Goal: Transaction & Acquisition: Obtain resource

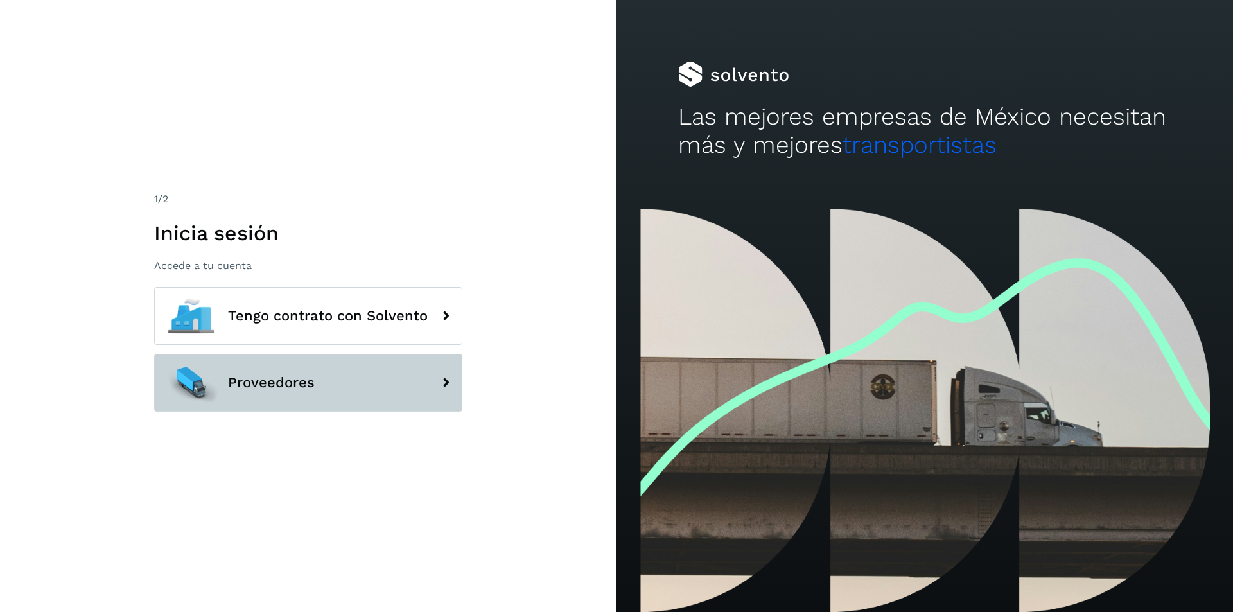
click at [367, 405] on button "Proveedores" at bounding box center [308, 383] width 308 height 58
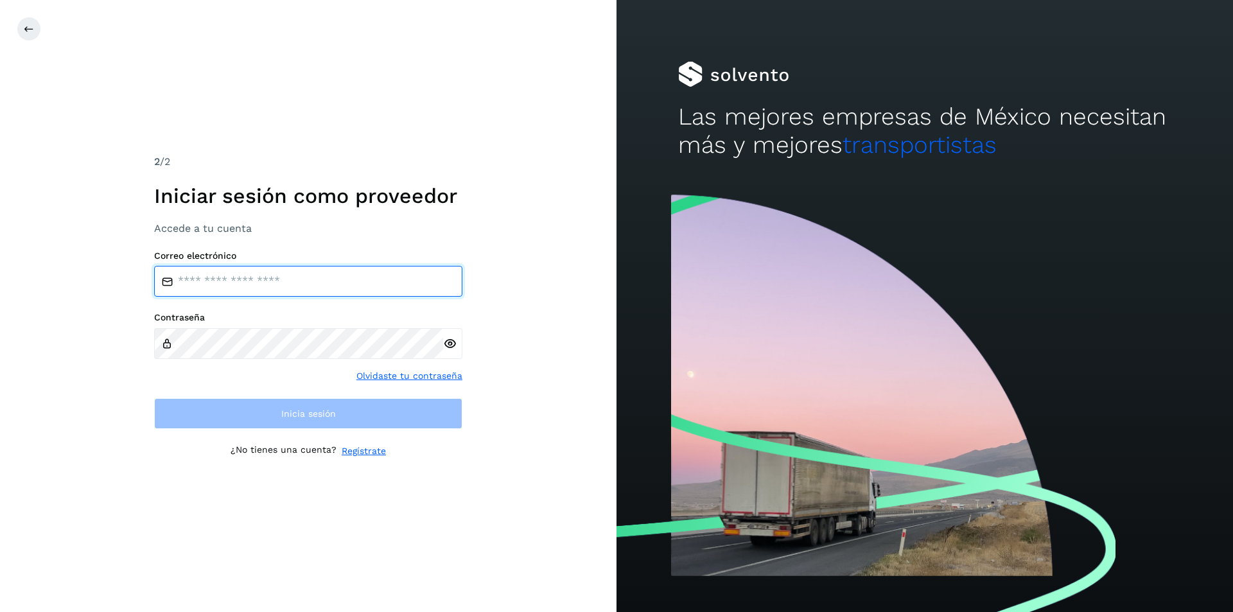
type input "**********"
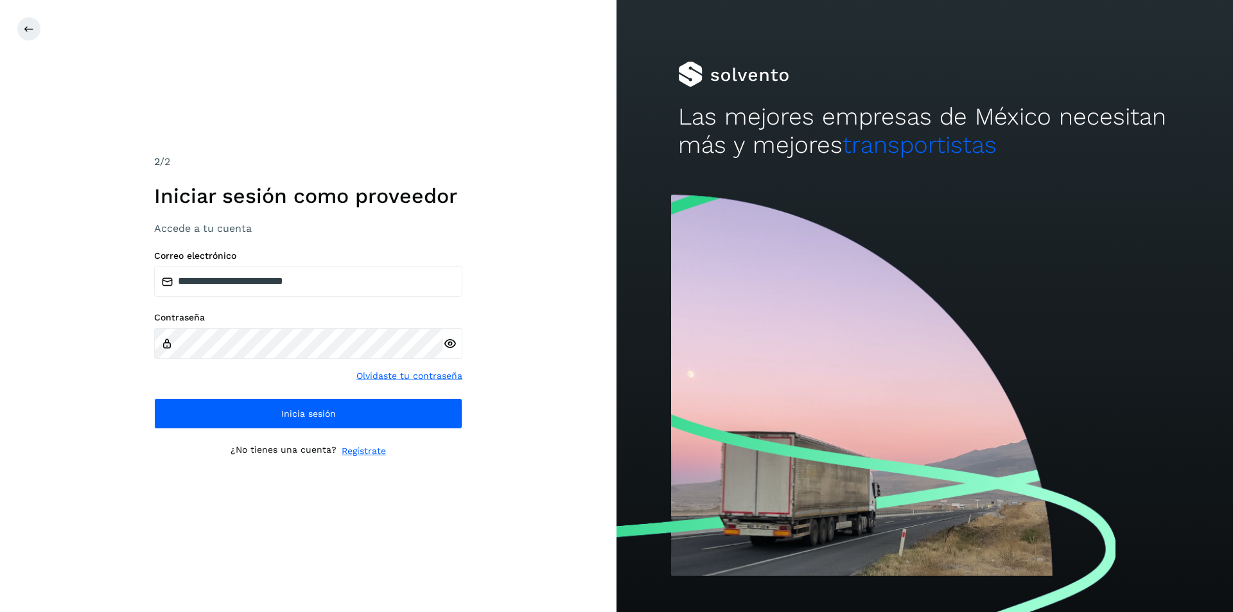
click at [447, 347] on icon at bounding box center [449, 343] width 13 height 13
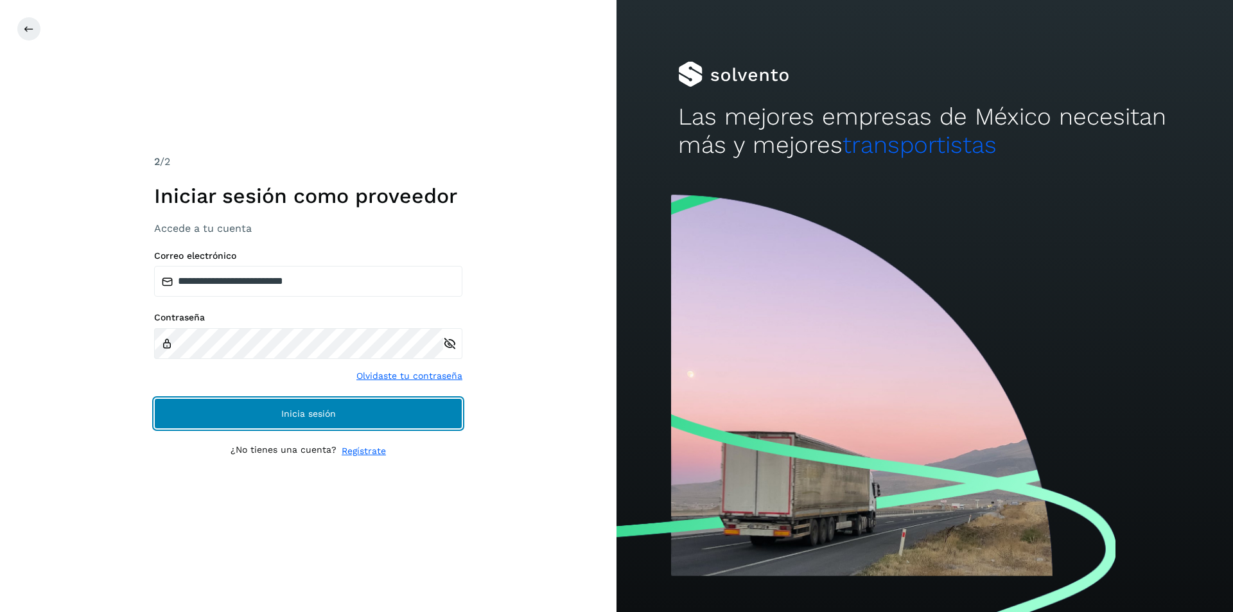
click at [313, 415] on span "Inicia sesión" at bounding box center [308, 413] width 55 height 9
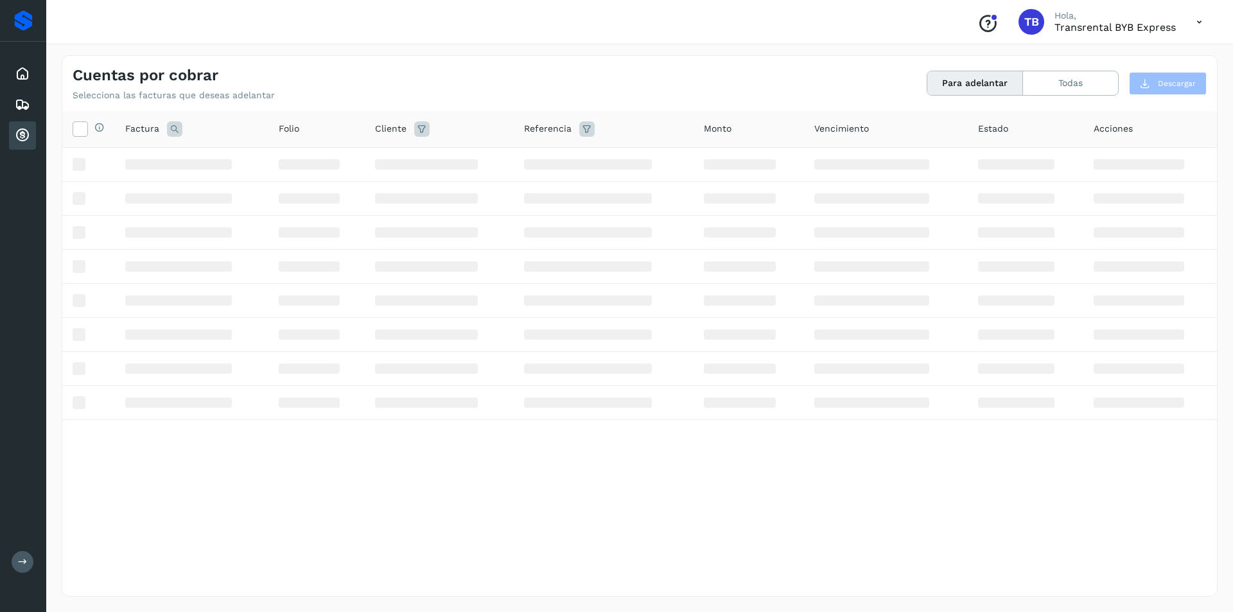
click at [562, 132] on span "Referencia" at bounding box center [548, 128] width 48 height 13
click at [588, 126] on icon at bounding box center [586, 128] width 15 height 15
click at [420, 126] on icon at bounding box center [421, 128] width 15 height 15
click at [574, 156] on icon at bounding box center [572, 160] width 13 height 13
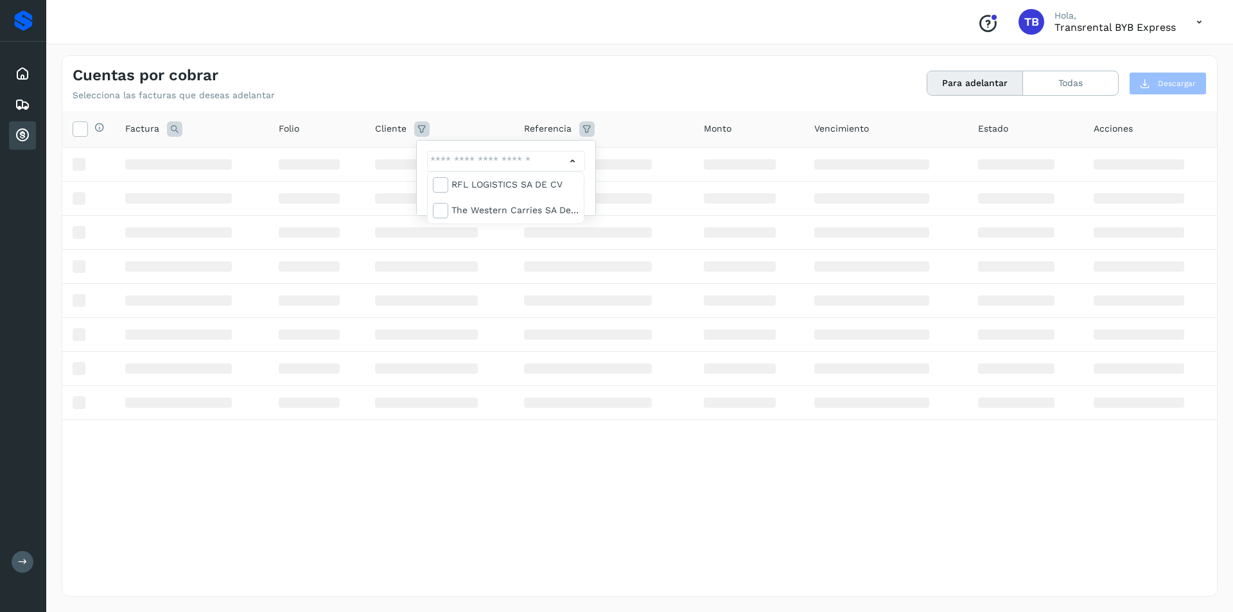
click at [574, 156] on div at bounding box center [616, 306] width 1233 height 612
click at [570, 160] on icon at bounding box center [572, 160] width 13 height 13
click at [478, 208] on div "The western carries SA de CV" at bounding box center [514, 210] width 127 height 14
type input "**********"
click at [593, 190] on div at bounding box center [616, 306] width 1233 height 612
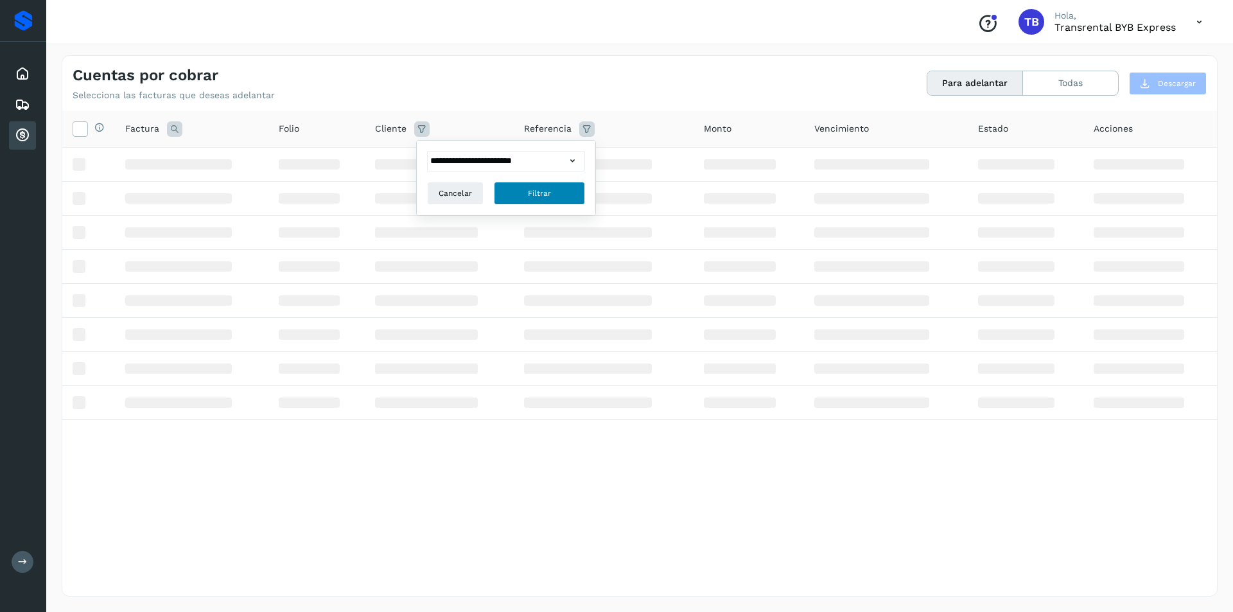
click at [562, 195] on button "Filtrar" at bounding box center [539, 193] width 91 height 23
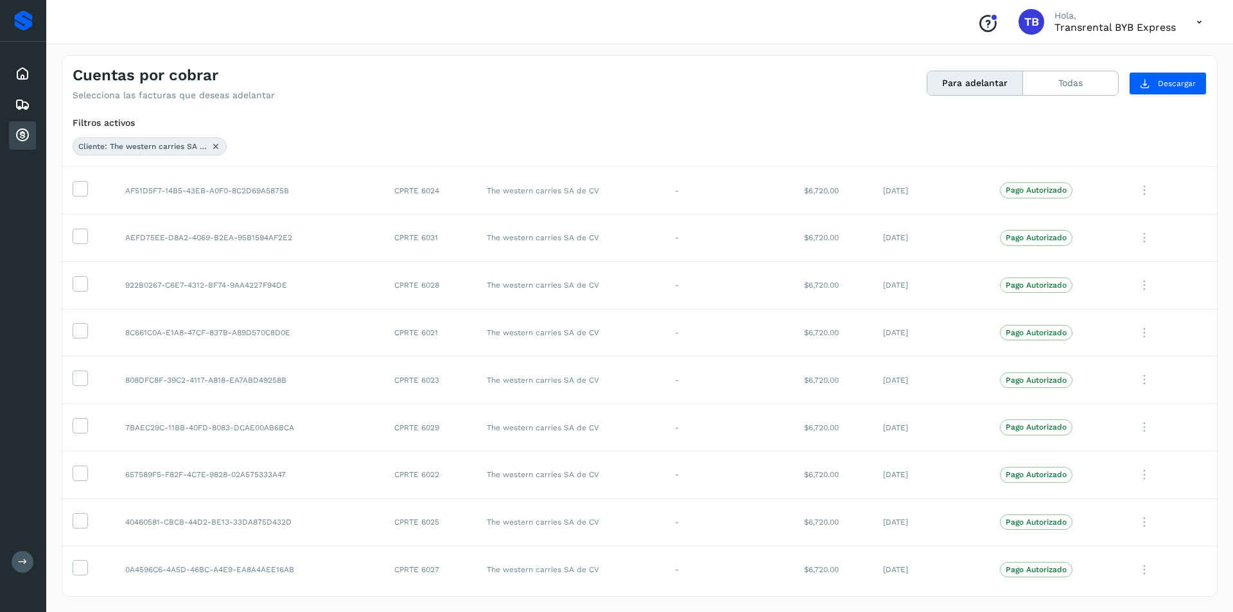
scroll to position [1073, 0]
click at [1179, 89] on button "Descargar" at bounding box center [1168, 83] width 78 height 23
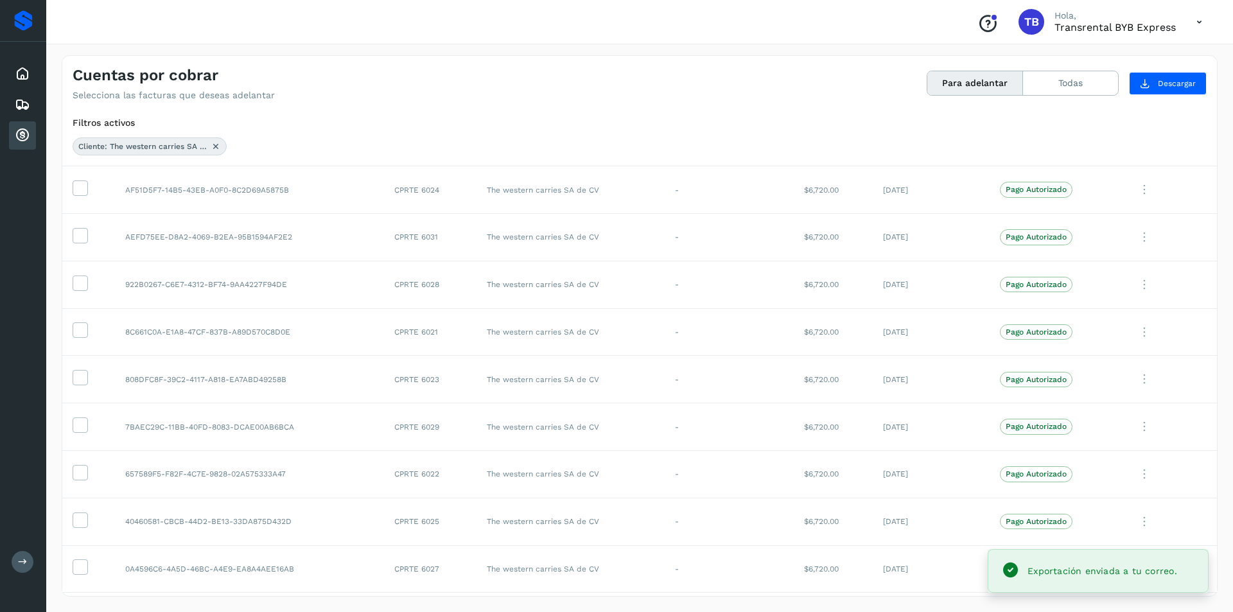
click at [1071, 580] on div "Exportación enviada a tu correo." at bounding box center [1097, 571] width 199 height 24
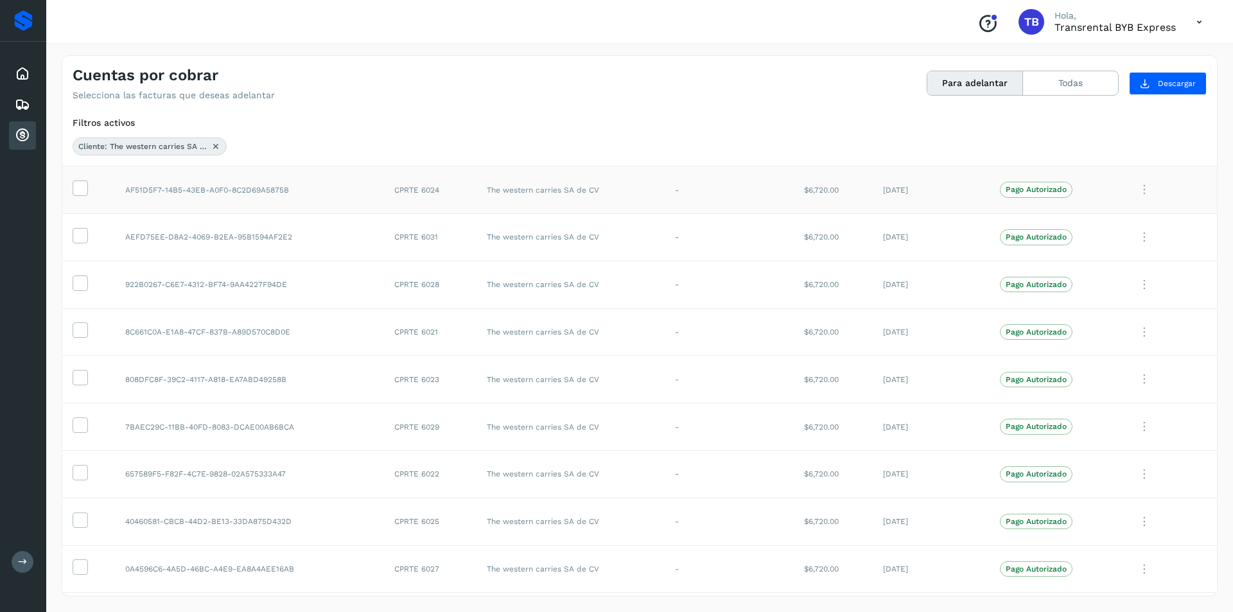
click at [742, 191] on td "-" at bounding box center [729, 190] width 129 height 48
click at [1138, 186] on icon at bounding box center [1144, 190] width 26 height 26
click at [341, 192] on div at bounding box center [616, 306] width 1233 height 612
click at [91, 189] on td at bounding box center [88, 190] width 53 height 48
click at [81, 187] on icon at bounding box center [79, 186] width 13 height 13
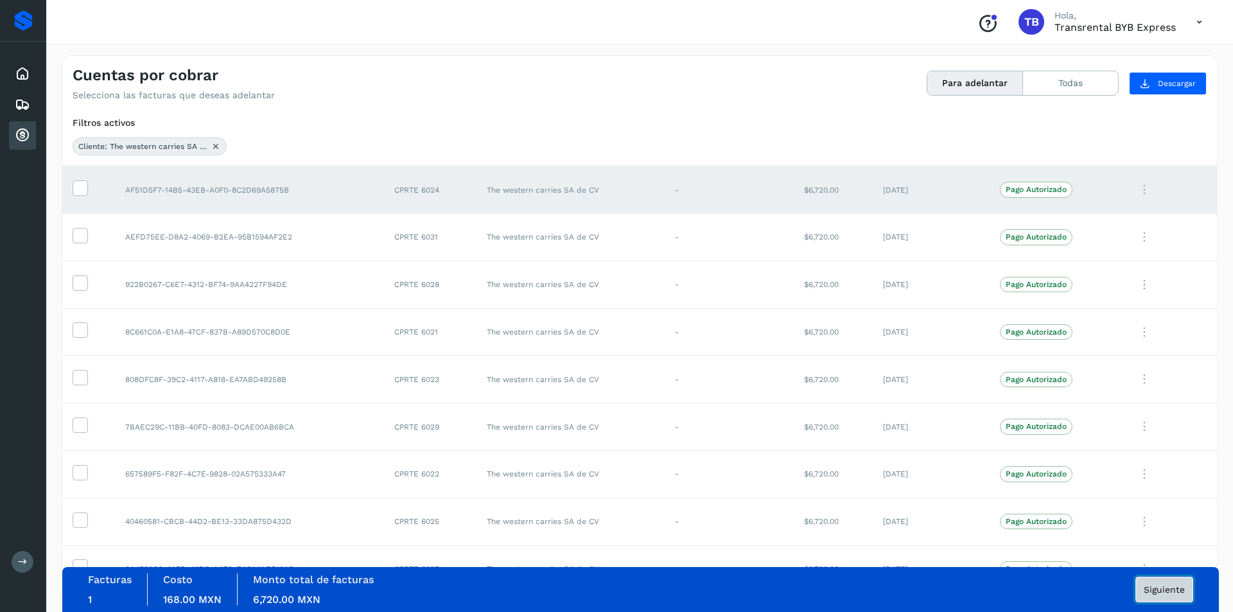
click at [1168, 591] on span "Siguiente" at bounding box center [1164, 589] width 41 height 9
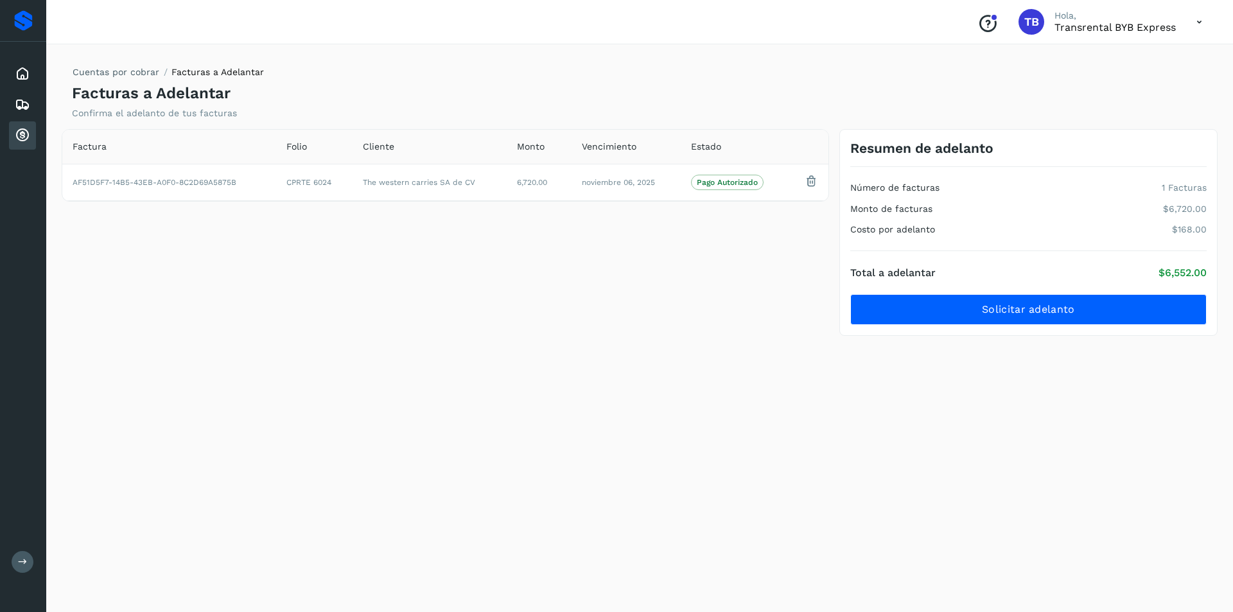
click at [717, 355] on div "Cuentas por cobrar Facturas a Adelantar Facturas a Adelantar Confirma el adelan…" at bounding box center [640, 325] width 1156 height 541
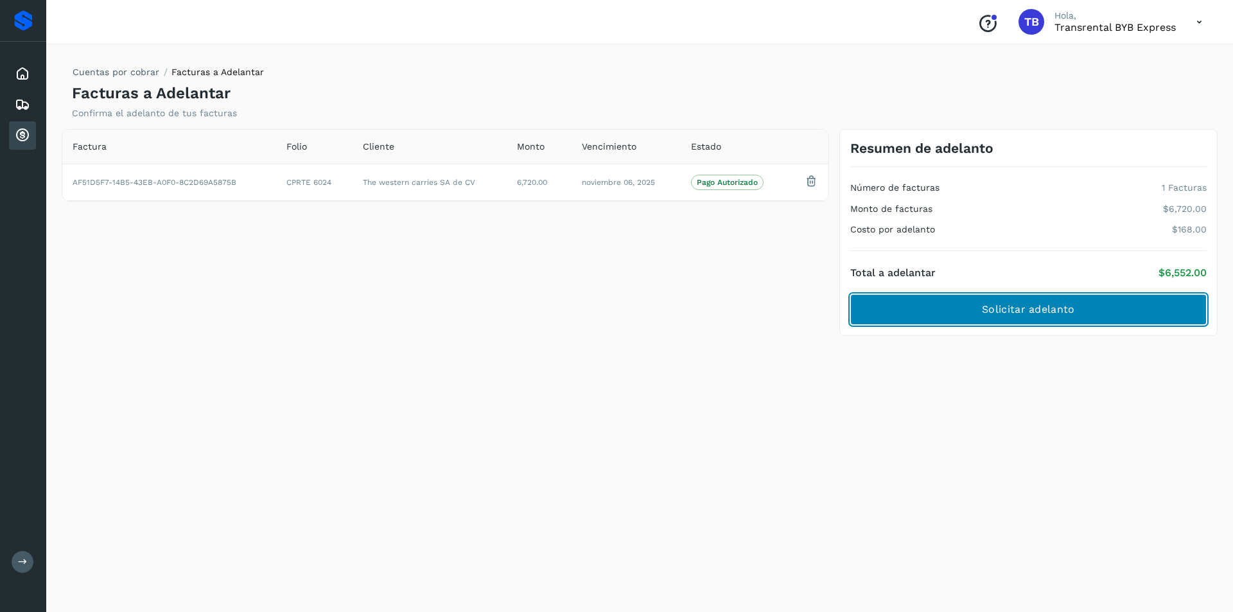
click at [916, 313] on button "Solicitar adelanto" at bounding box center [1028, 309] width 356 height 31
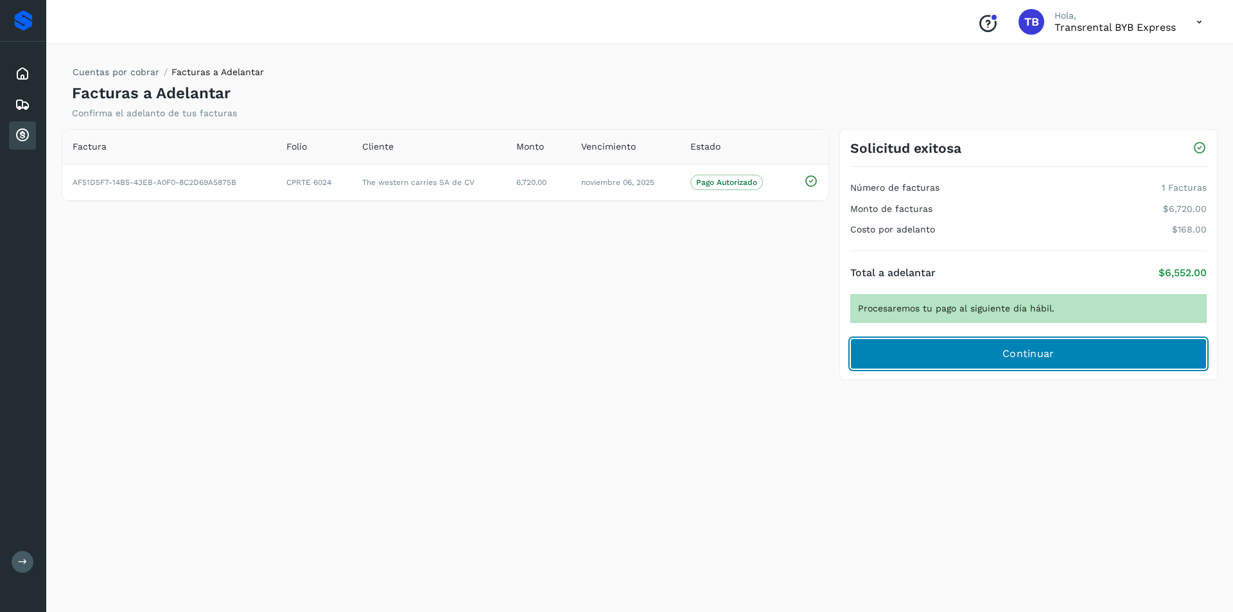
click at [883, 353] on button "Continuar" at bounding box center [1028, 353] width 356 height 31
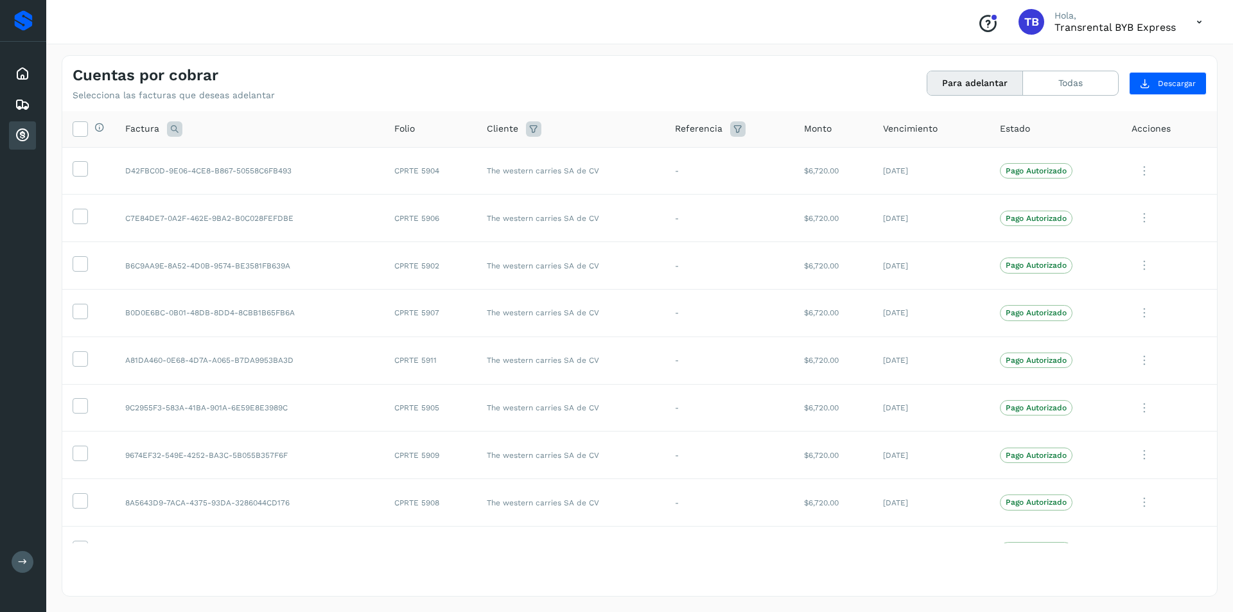
click at [526, 132] on icon at bounding box center [533, 128] width 15 height 15
click at [645, 165] on input "text" at bounding box center [607, 161] width 139 height 21
click at [638, 203] on div "The western carries SA de CV" at bounding box center [625, 210] width 127 height 14
type input "**********"
click at [702, 196] on div at bounding box center [616, 306] width 1233 height 612
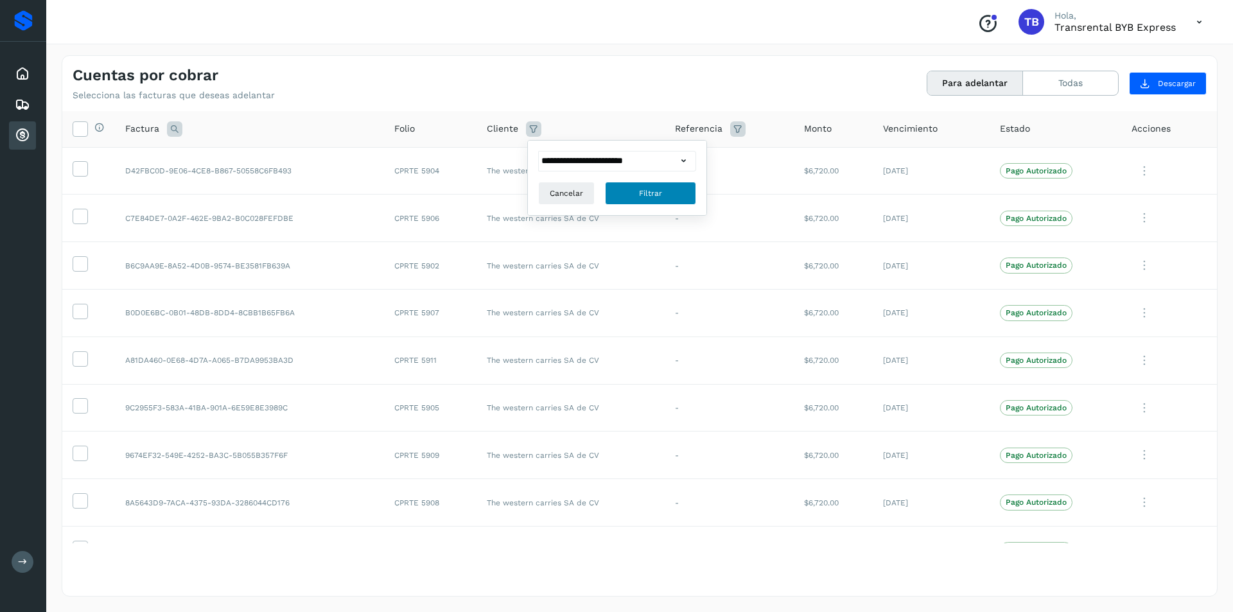
click at [674, 194] on button "Filtrar" at bounding box center [650, 193] width 91 height 23
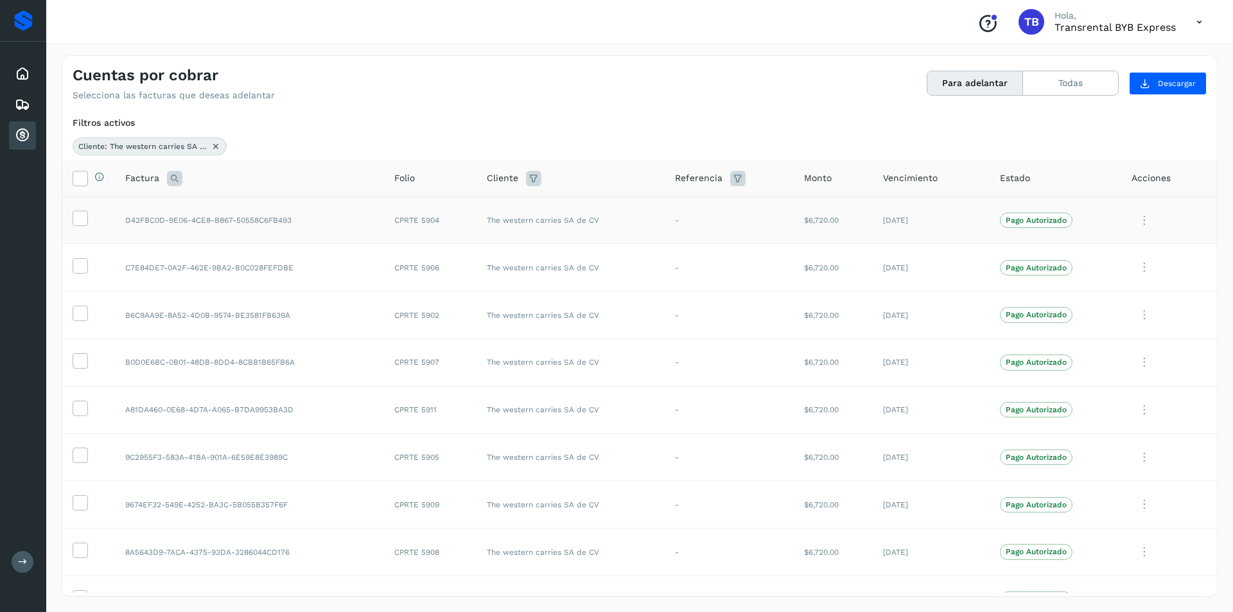
click at [1143, 223] on icon at bounding box center [1144, 220] width 26 height 26
click at [83, 216] on div at bounding box center [616, 306] width 1233 height 612
click at [81, 178] on icon at bounding box center [79, 177] width 13 height 13
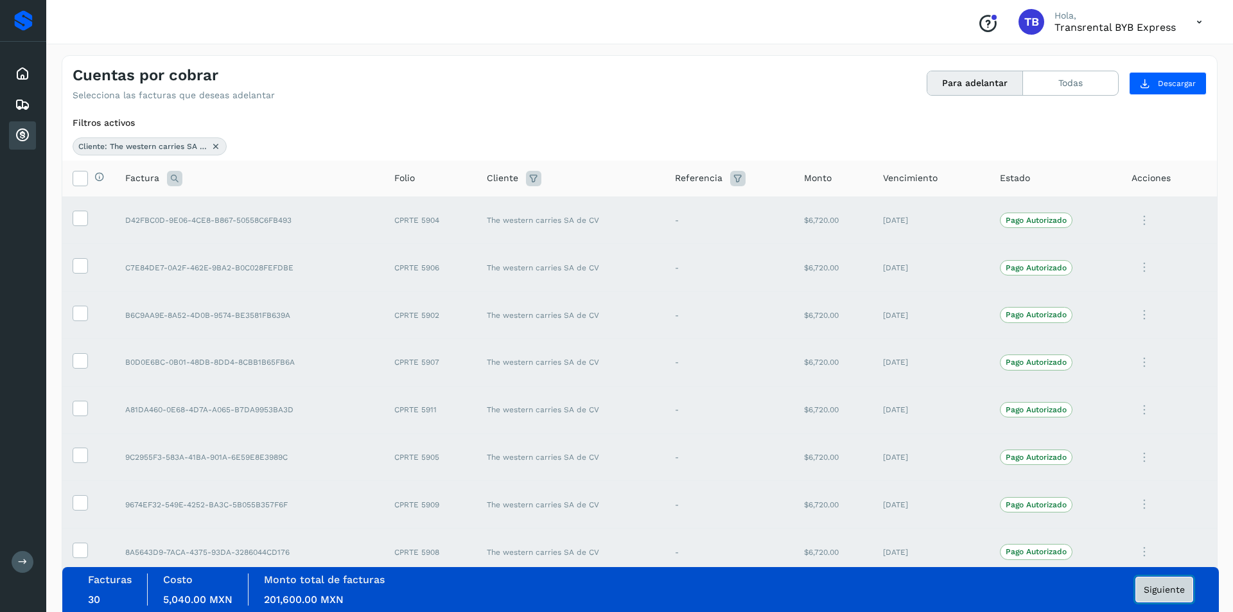
click at [1152, 587] on span "Siguiente" at bounding box center [1164, 589] width 41 height 9
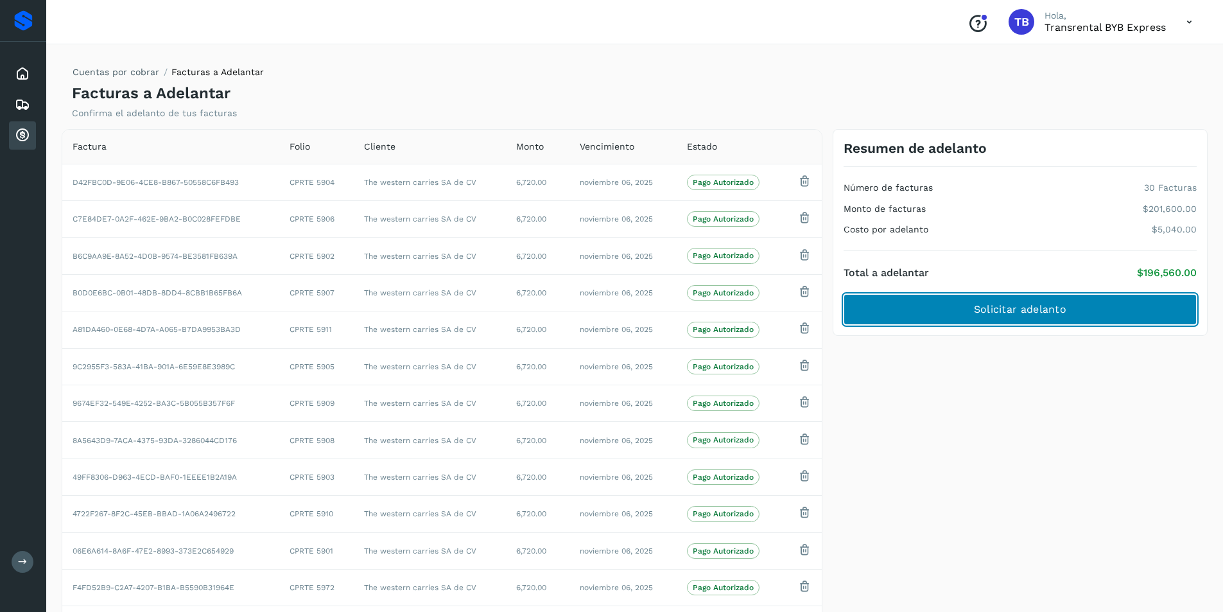
click at [964, 312] on button "Solicitar adelanto" at bounding box center [1020, 309] width 353 height 31
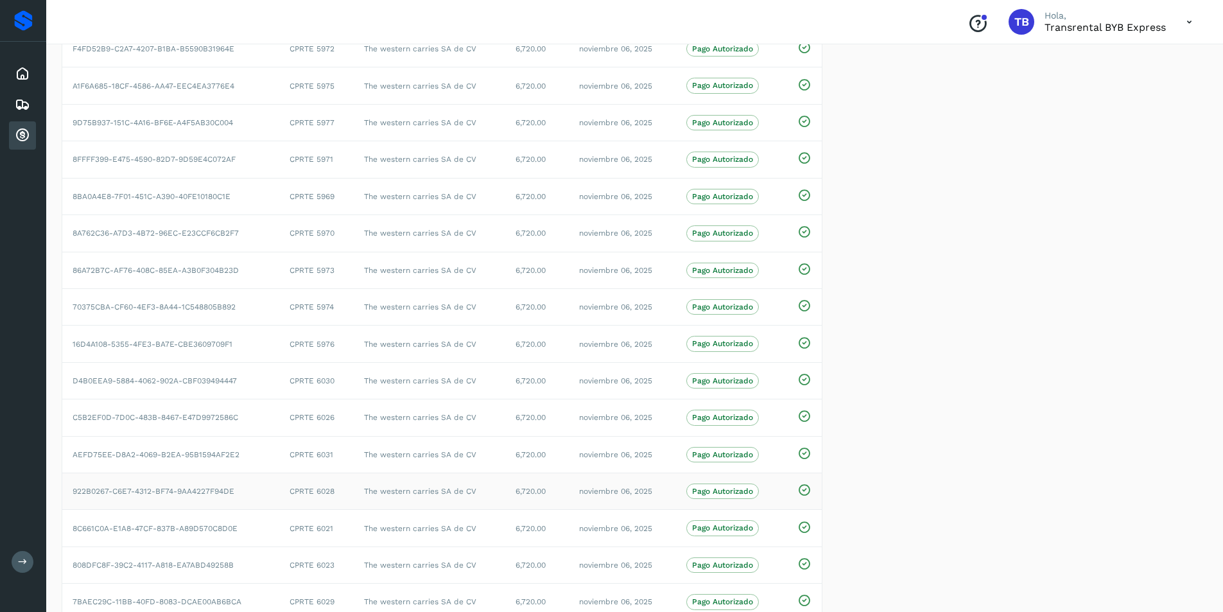
scroll to position [561, 0]
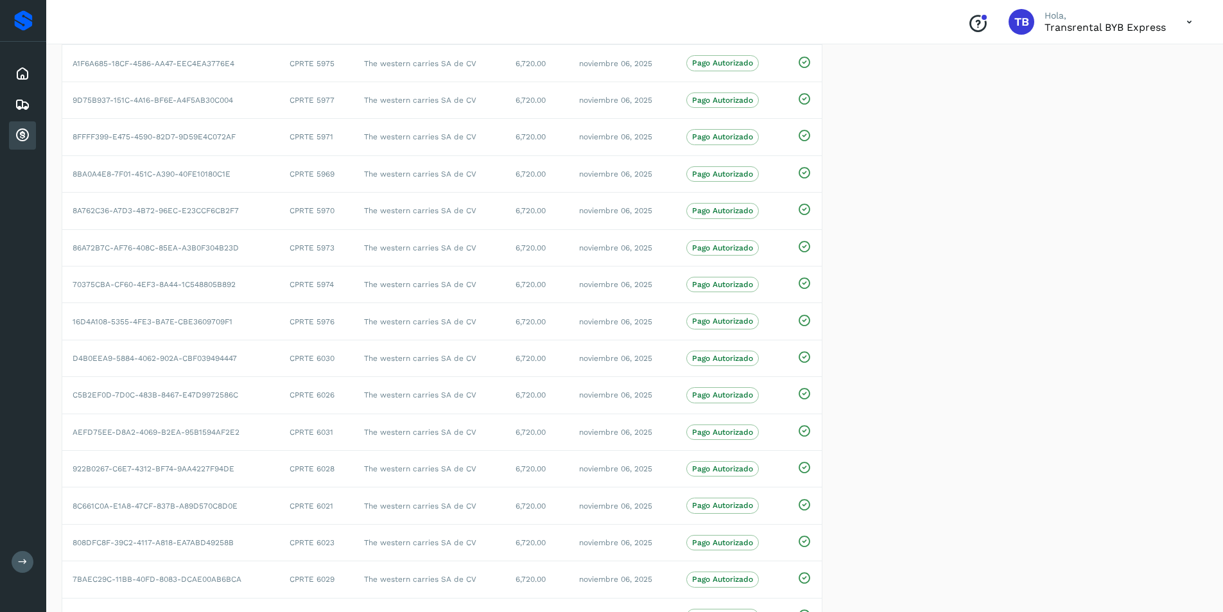
drag, startPoint x: 1061, startPoint y: 356, endPoint x: 1045, endPoint y: 359, distance: 15.6
click at [1050, 359] on div "Solicitud exitosa Número de facturas 30 Facturas Monto de facturas $201,600.00 …" at bounding box center [1020, 139] width 385 height 1142
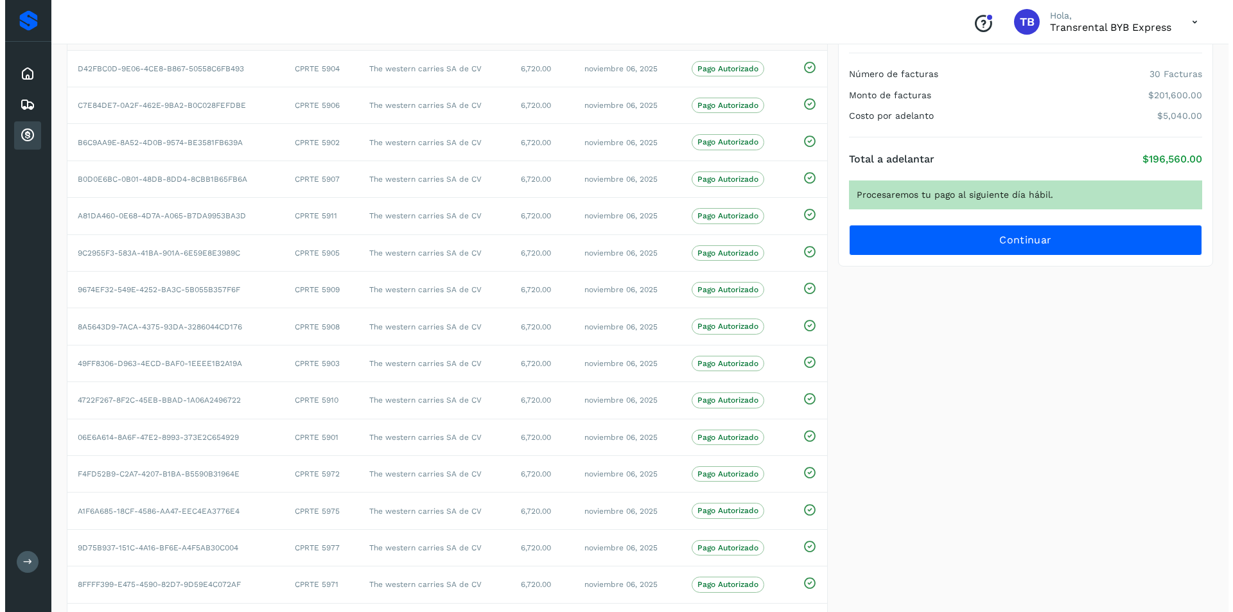
scroll to position [0, 0]
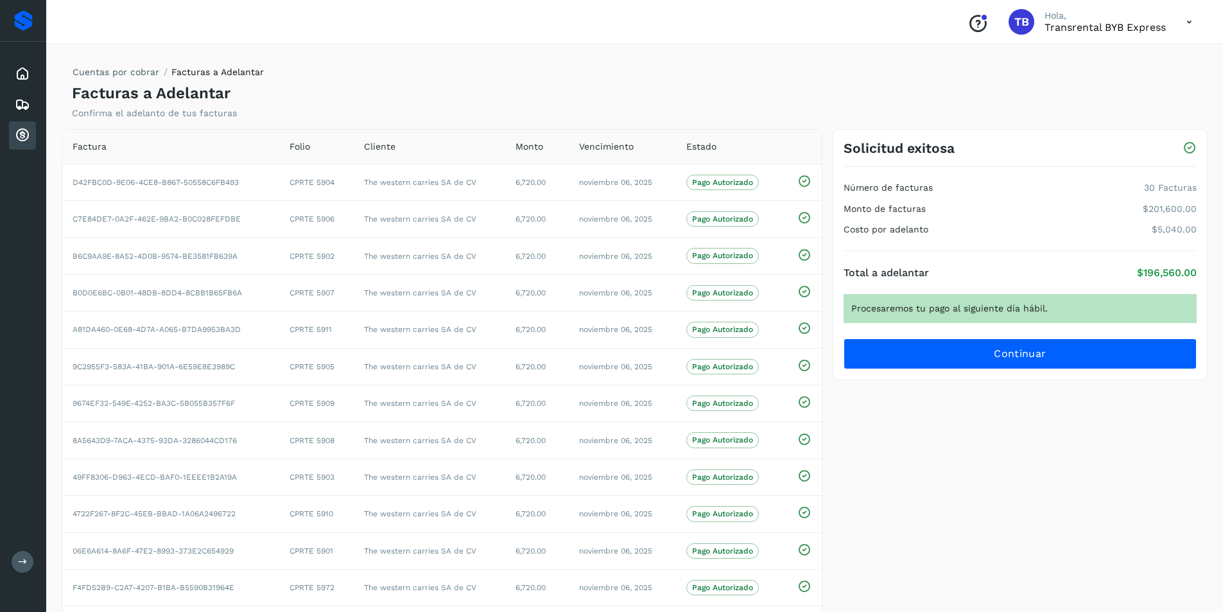
click at [354, 86] on div "Facturas a Adelantar Confirma el adelanto de tus facturas" at bounding box center [353, 101] width 563 height 35
click at [26, 143] on icon at bounding box center [22, 135] width 15 height 15
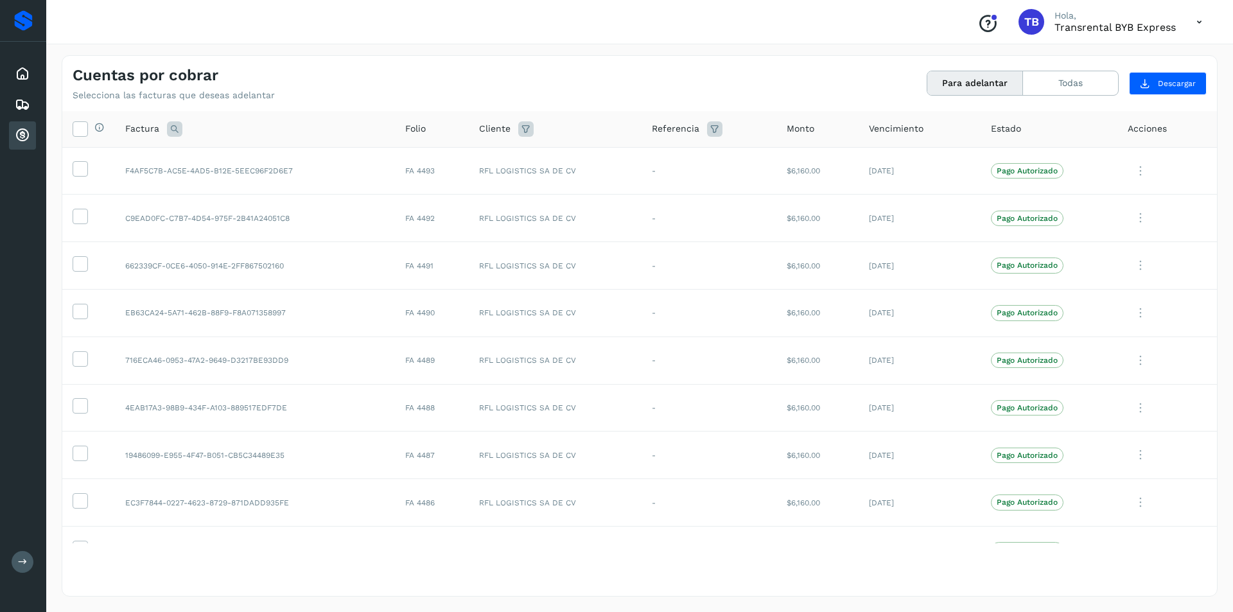
click at [527, 130] on icon at bounding box center [525, 128] width 15 height 15
click at [627, 163] on input "text" at bounding box center [599, 161] width 139 height 21
click at [636, 162] on div at bounding box center [616, 306] width 1233 height 612
click at [598, 165] on input "text" at bounding box center [599, 161] width 139 height 21
drag, startPoint x: 559, startPoint y: 180, endPoint x: 557, endPoint y: 193, distance: 12.9
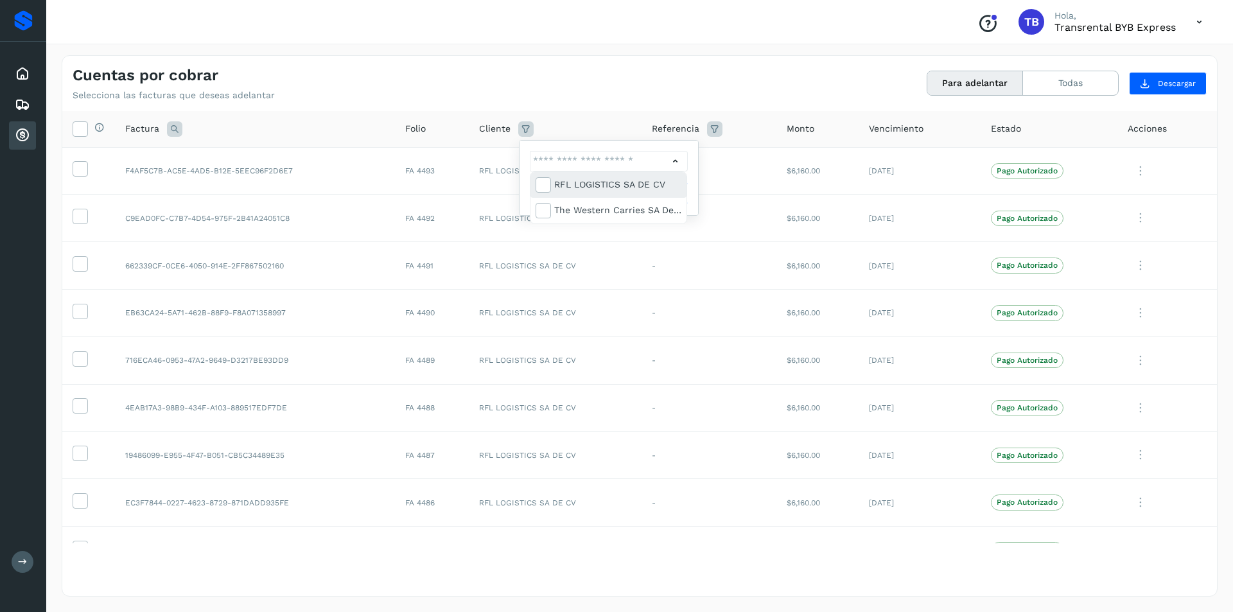
click at [559, 180] on div "RFL LOGISTICS SA DE CV" at bounding box center [617, 184] width 127 height 14
type input "**********"
click at [689, 180] on div at bounding box center [616, 306] width 1233 height 612
click at [635, 192] on span "Filtrar" at bounding box center [642, 193] width 23 height 12
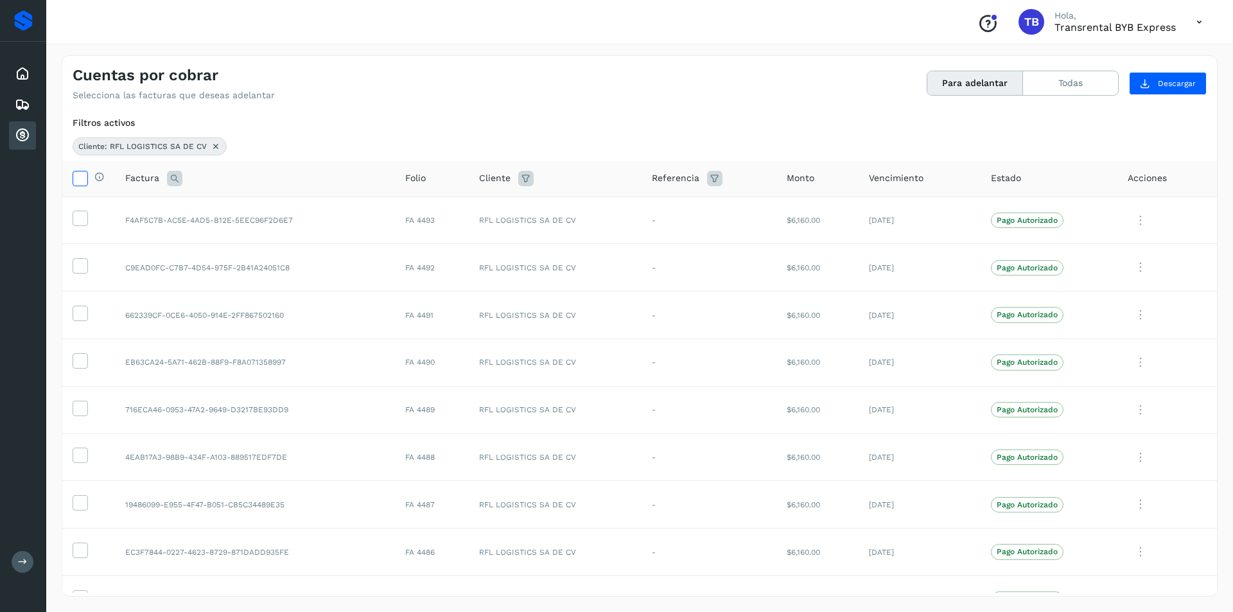
click at [78, 176] on icon at bounding box center [79, 177] width 13 height 13
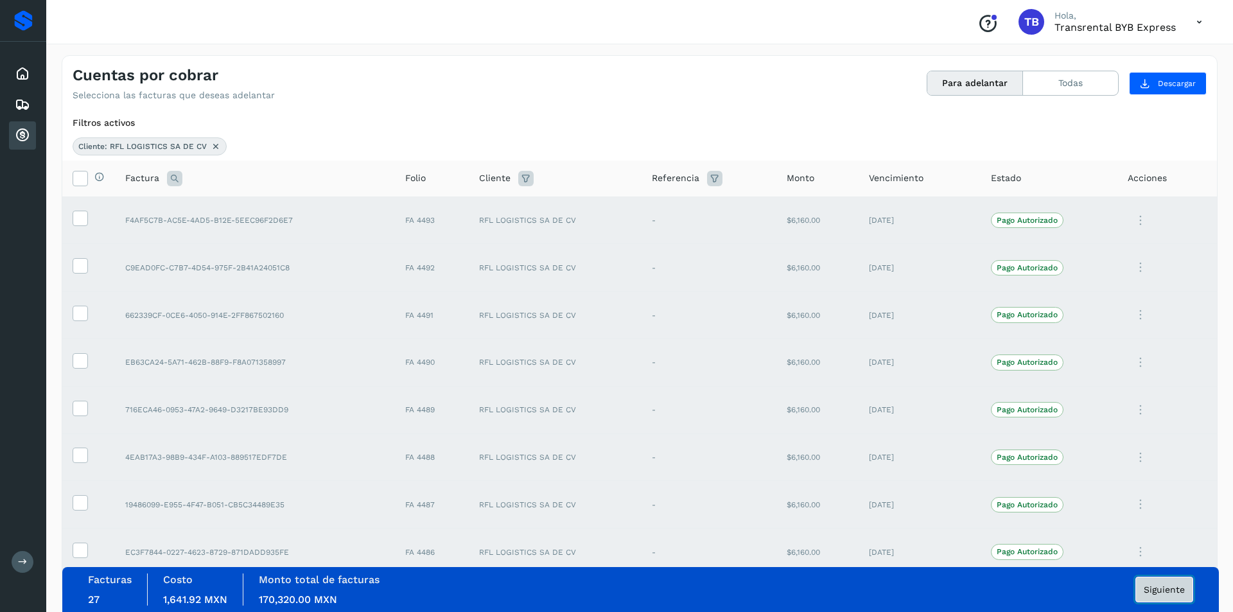
click at [1151, 591] on span "Siguiente" at bounding box center [1164, 589] width 41 height 9
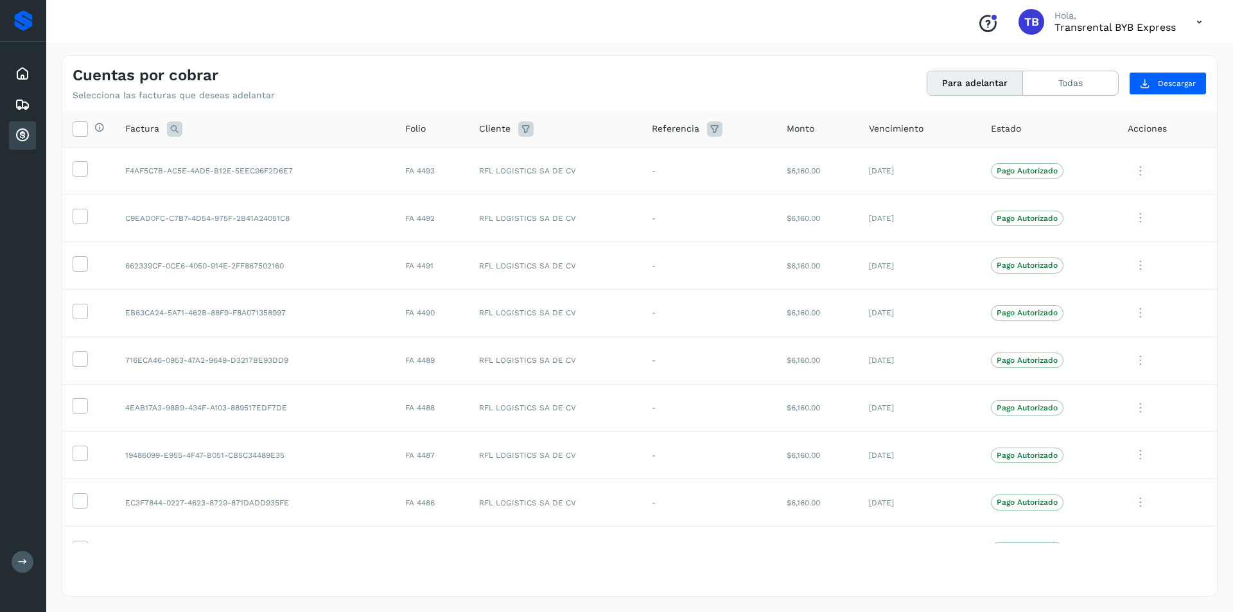
click at [519, 130] on icon at bounding box center [525, 128] width 15 height 15
click at [698, 161] on div "Cancelar Filtrar" at bounding box center [608, 178] width 178 height 74
click at [673, 159] on icon at bounding box center [674, 160] width 13 height 13
click at [628, 211] on div "The western carries SA de CV" at bounding box center [617, 210] width 127 height 14
type input "**********"
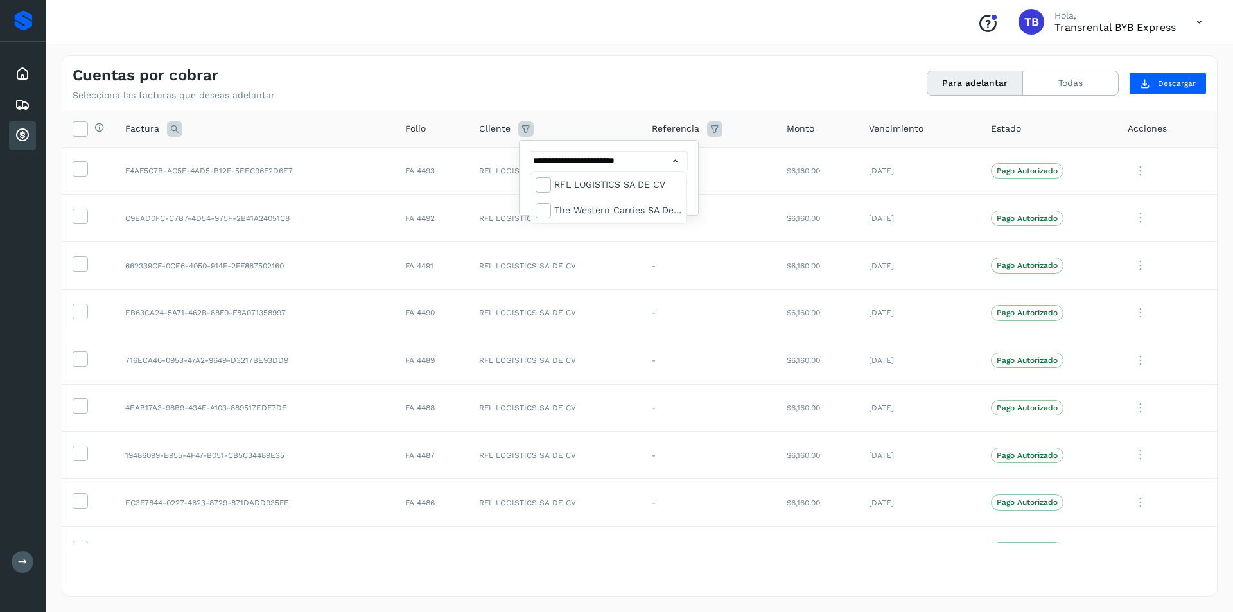
click at [697, 190] on div at bounding box center [616, 306] width 1233 height 612
click at [625, 194] on button "Filtrar" at bounding box center [641, 193] width 91 height 23
